Goal: Task Accomplishment & Management: Use online tool/utility

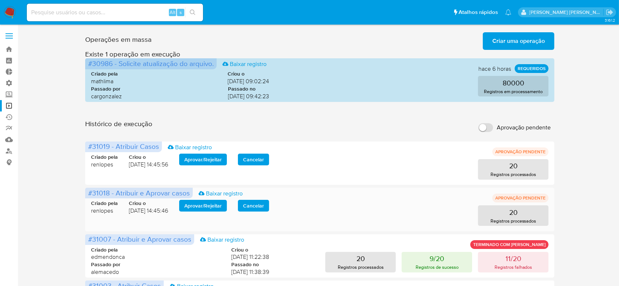
click at [217, 206] on span "Aprovar / Rejeitar" at bounding box center [202, 206] width 37 height 10
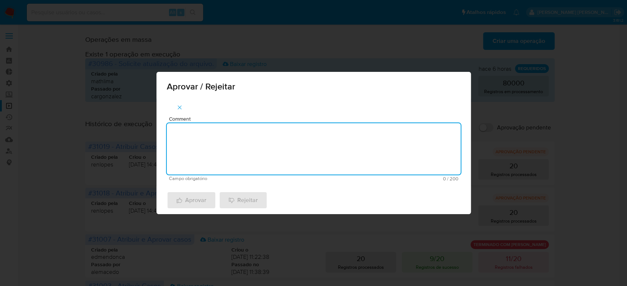
click at [240, 159] on textarea "Comment" at bounding box center [314, 148] width 294 height 51
drag, startPoint x: 222, startPoint y: 132, endPoint x: 90, endPoint y: 135, distance: 132.6
click at [90, 135] on div "Aprovar / Rejeitar Comment Para tratamento. Campo obrigatório 16 / 200 184 cara…" at bounding box center [313, 143] width 627 height 286
type textarea "Para tratamento."
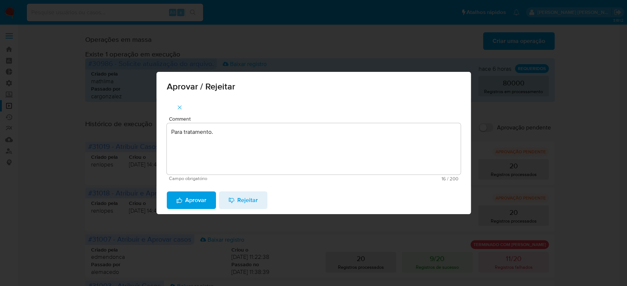
click at [178, 193] on span "Aprovar" at bounding box center [191, 200] width 30 height 16
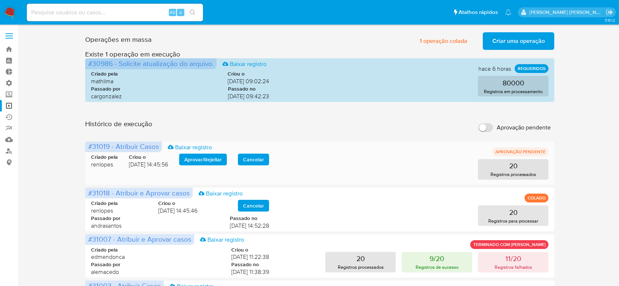
click at [199, 159] on span "Aprovar / Rejeitar" at bounding box center [202, 160] width 37 height 10
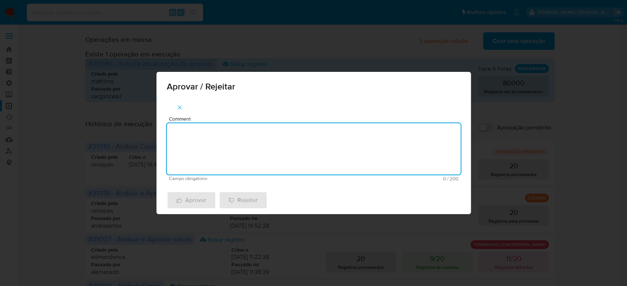
click at [197, 145] on textarea "Comment" at bounding box center [314, 148] width 294 height 51
paste textarea "Para tratamento."
type textarea "Para tratamento."
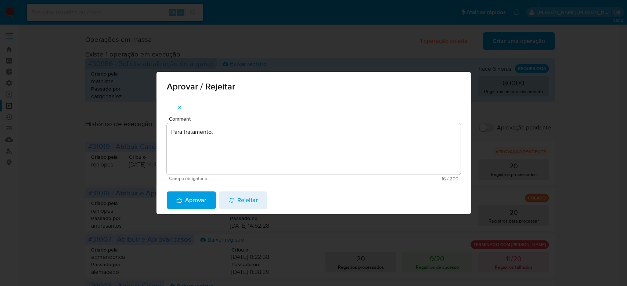
click at [194, 201] on span "Aprovar" at bounding box center [191, 200] width 30 height 16
